Goal: Information Seeking & Learning: Learn about a topic

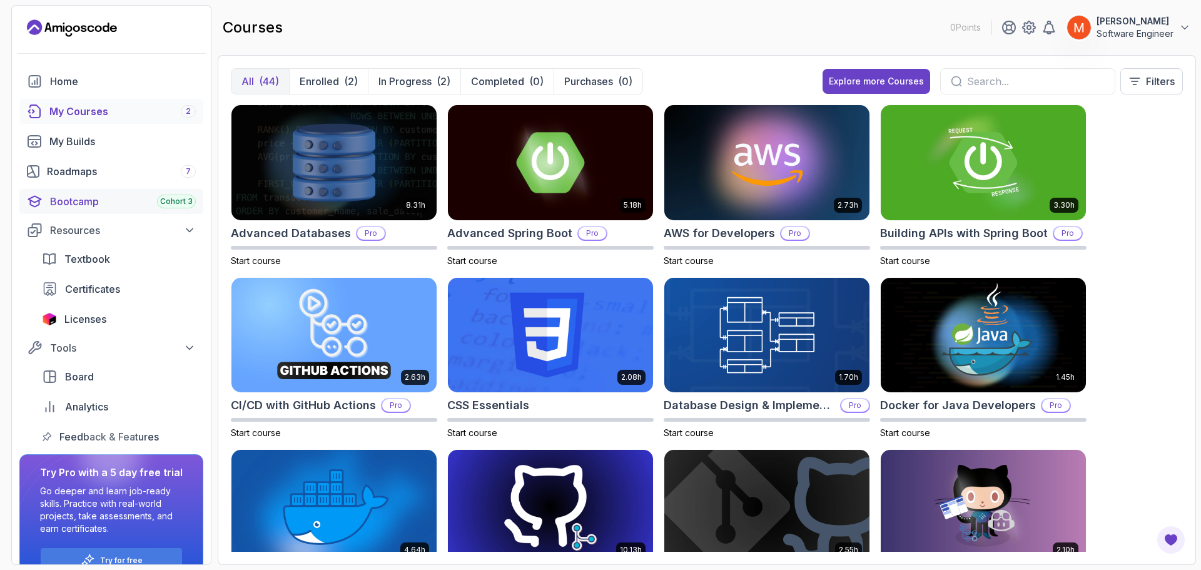
click at [133, 203] on div "Bootcamp Cohort 3" at bounding box center [123, 201] width 146 height 15
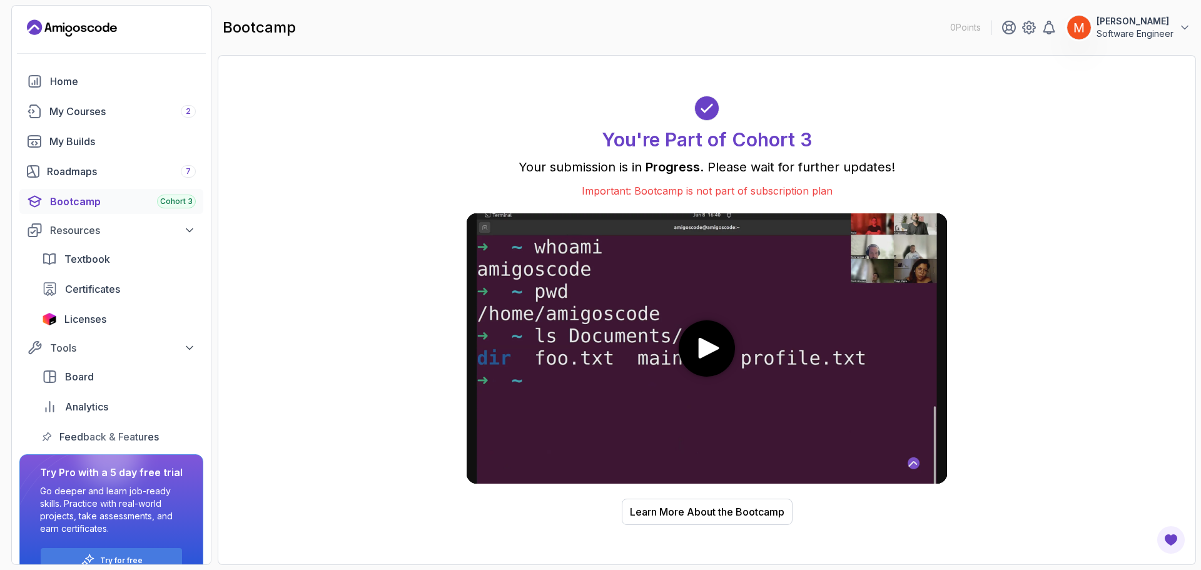
click at [1131, 180] on div "You're Part of Cohort 3 Your submission is in Progress . Please wait for furthe…" at bounding box center [707, 310] width 952 height 484
click at [746, 507] on div "Learn More About the Bootcamp" at bounding box center [707, 511] width 155 height 15
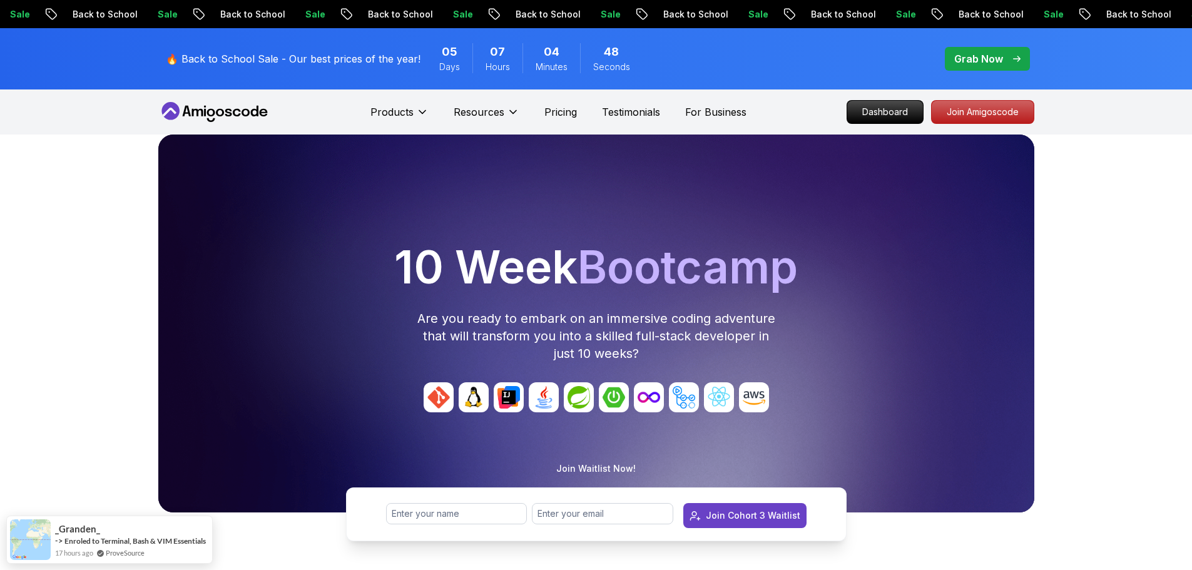
click at [1102, 323] on div "10 Week Bootcamp Are you ready to embark on an immersive coding adventure that …" at bounding box center [596, 363] width 1192 height 457
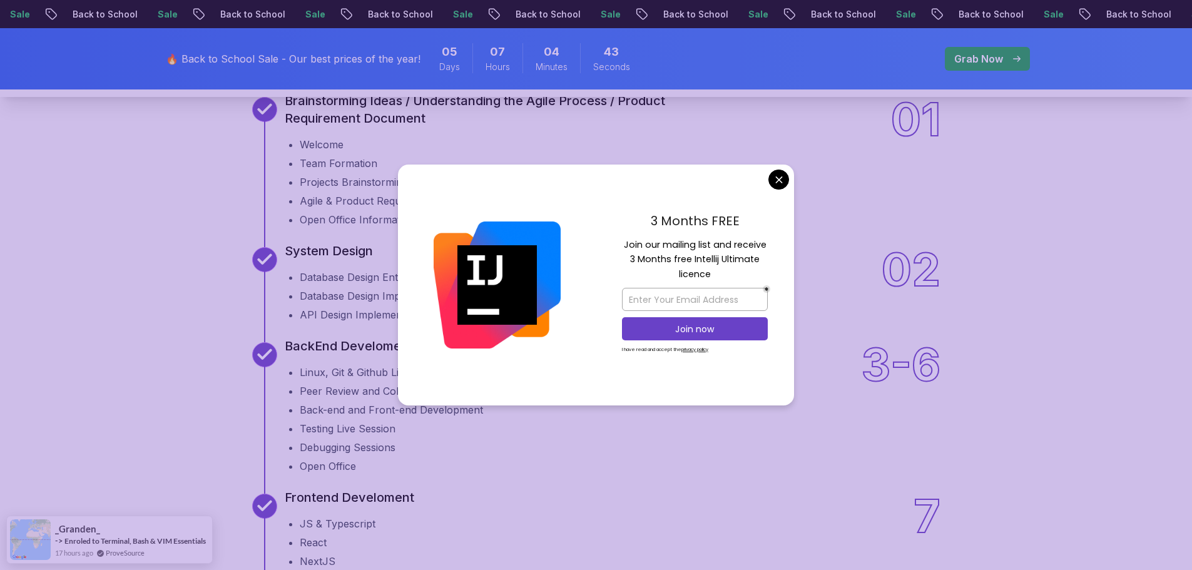
scroll to position [1496, 0]
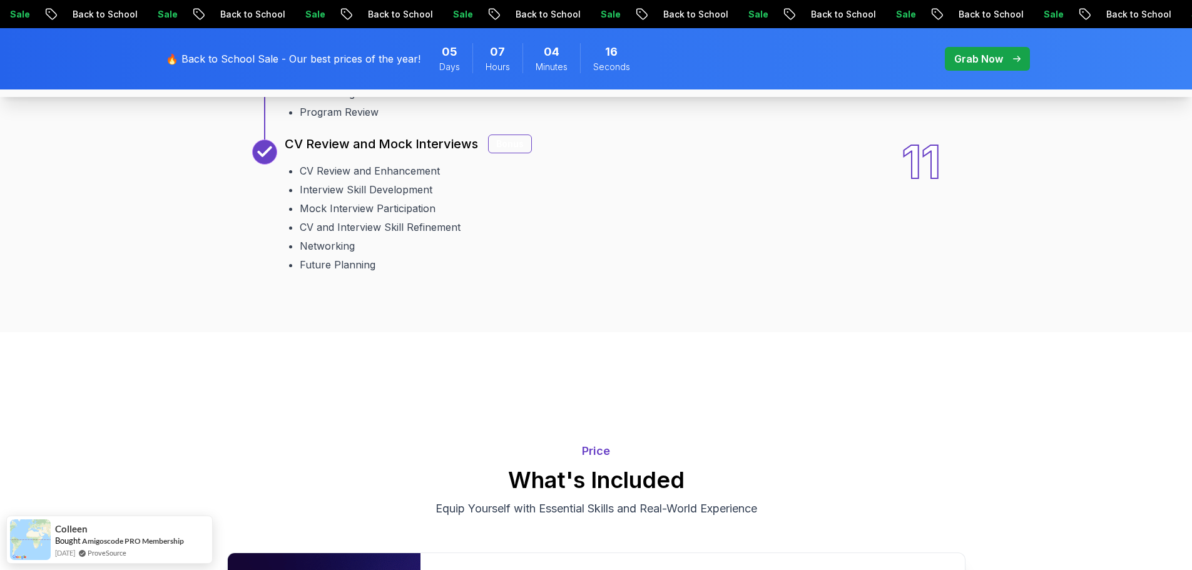
scroll to position [2272, 0]
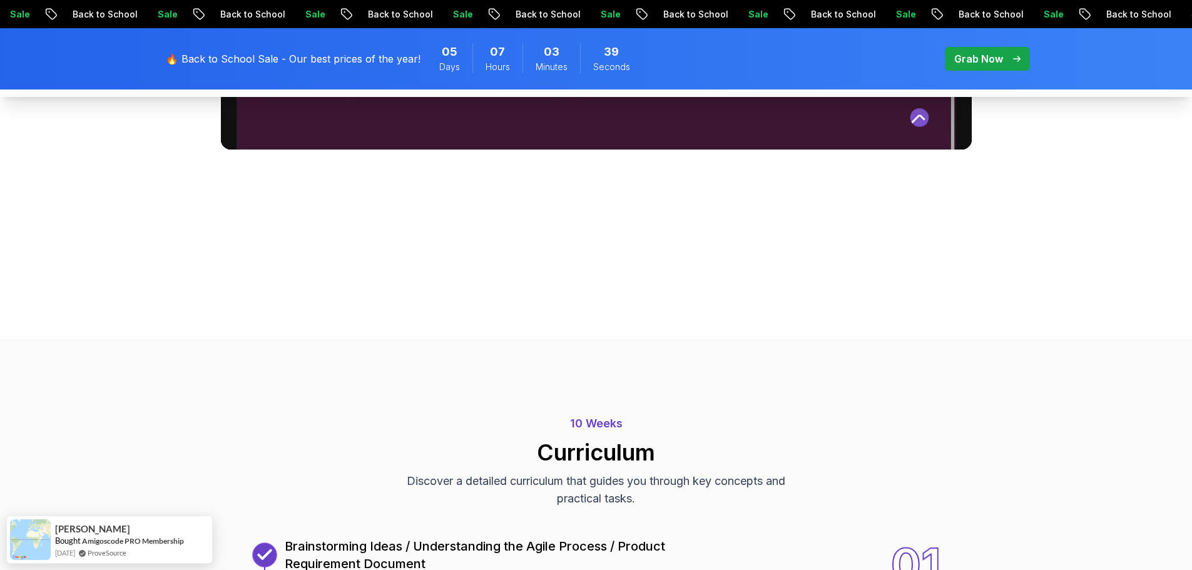
scroll to position [1022, 0]
